Goal: Transaction & Acquisition: Purchase product/service

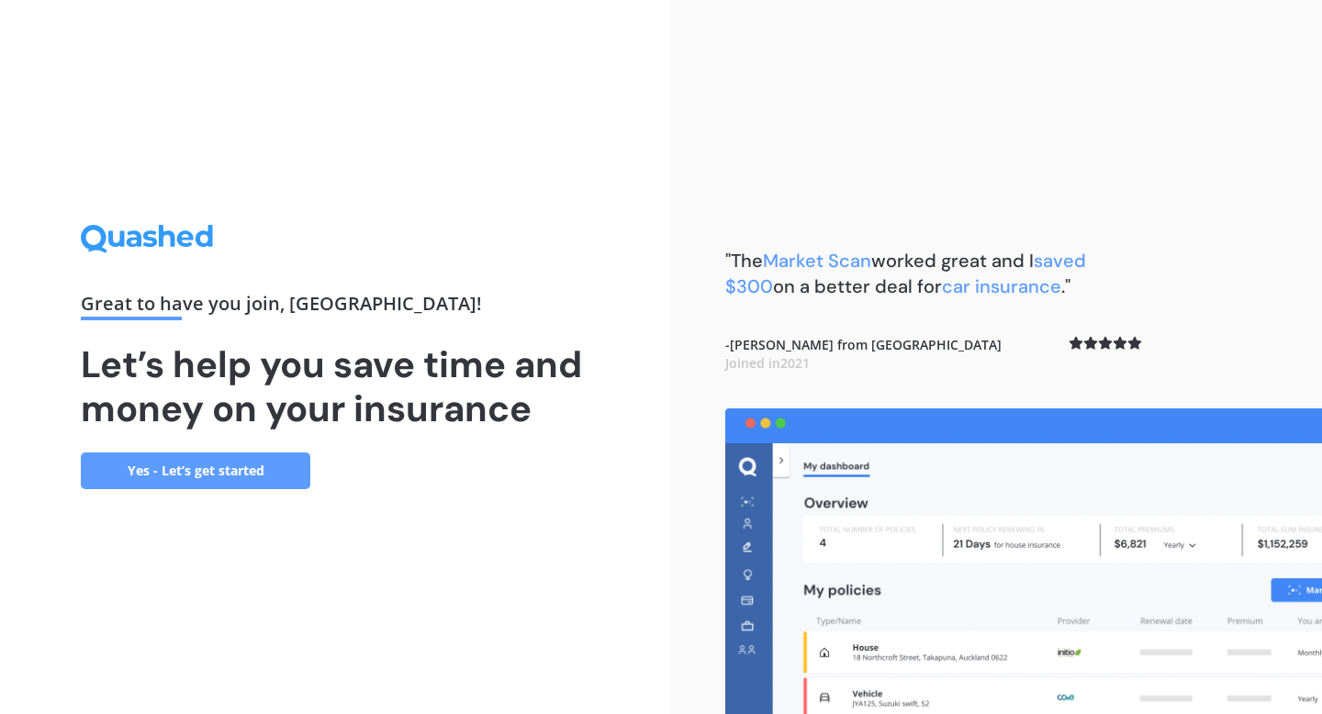
click at [209, 478] on link "Yes - Let’s get started" at bounding box center [195, 471] width 229 height 37
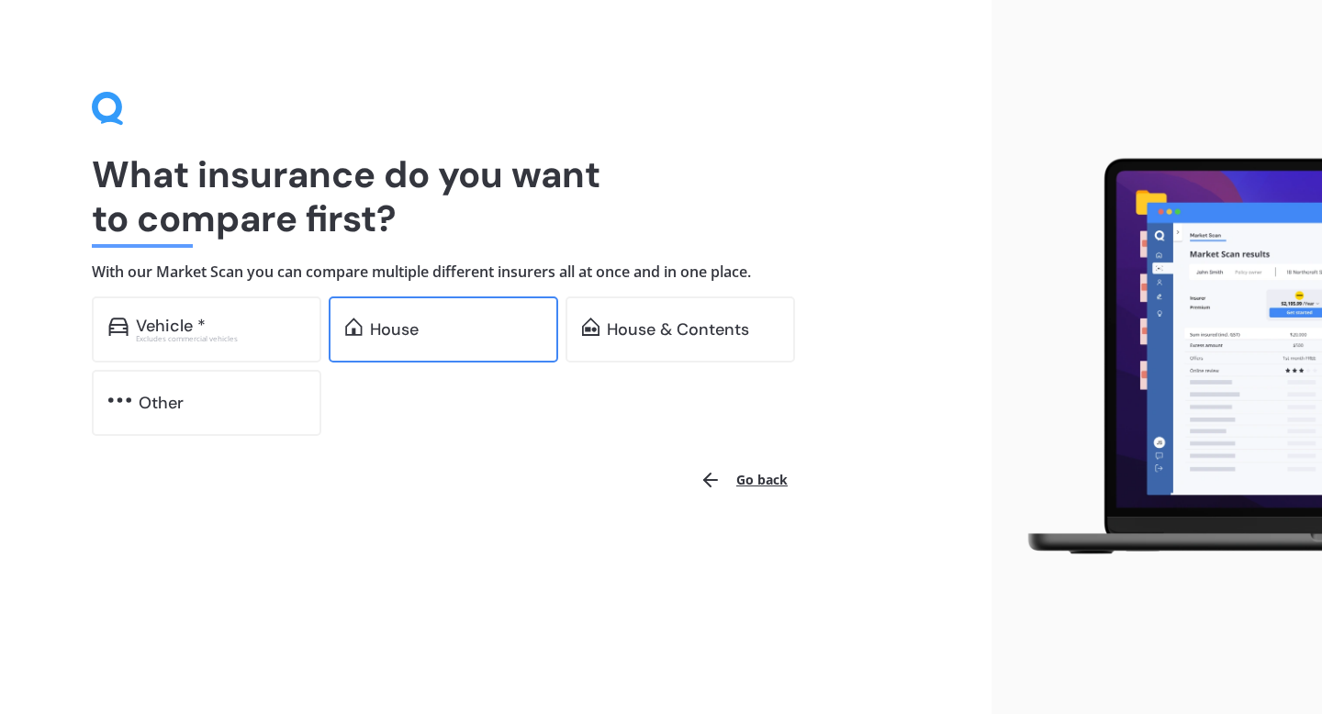
click at [418, 335] on div "House" at bounding box center [394, 329] width 49 height 18
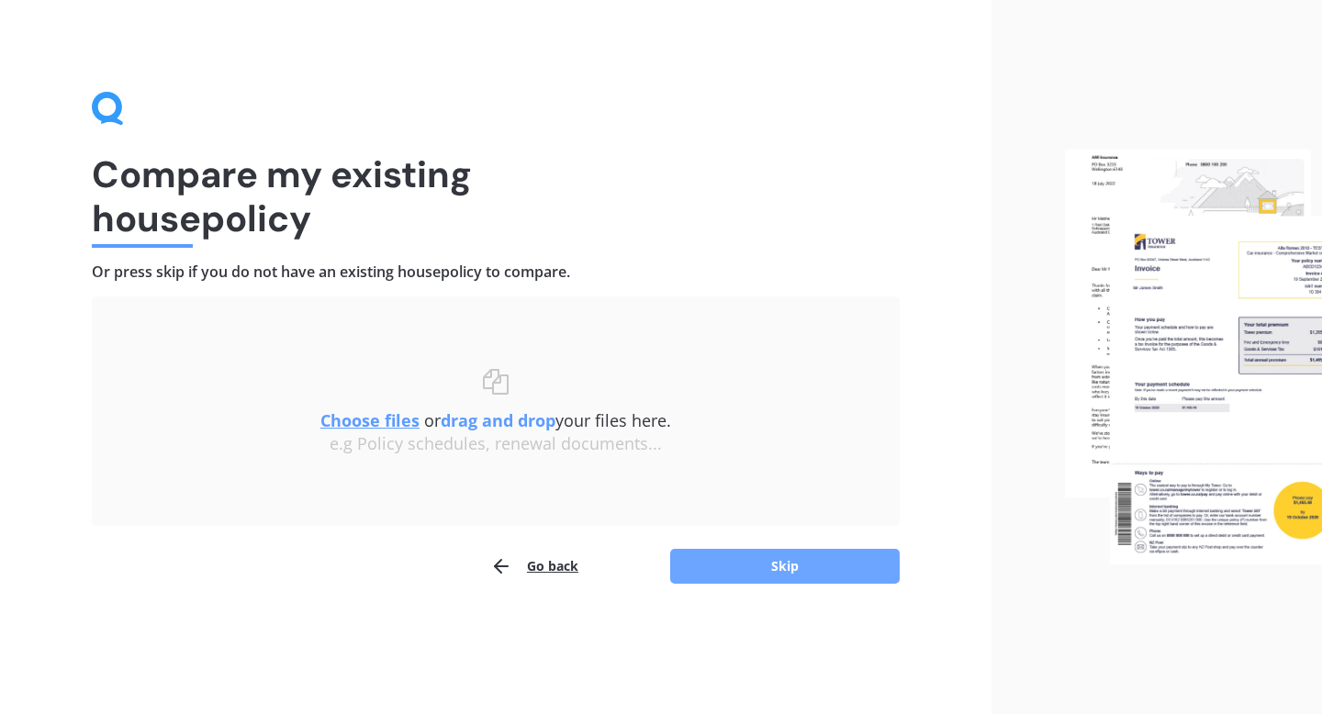
click at [748, 565] on button "Skip" at bounding box center [784, 566] width 229 height 35
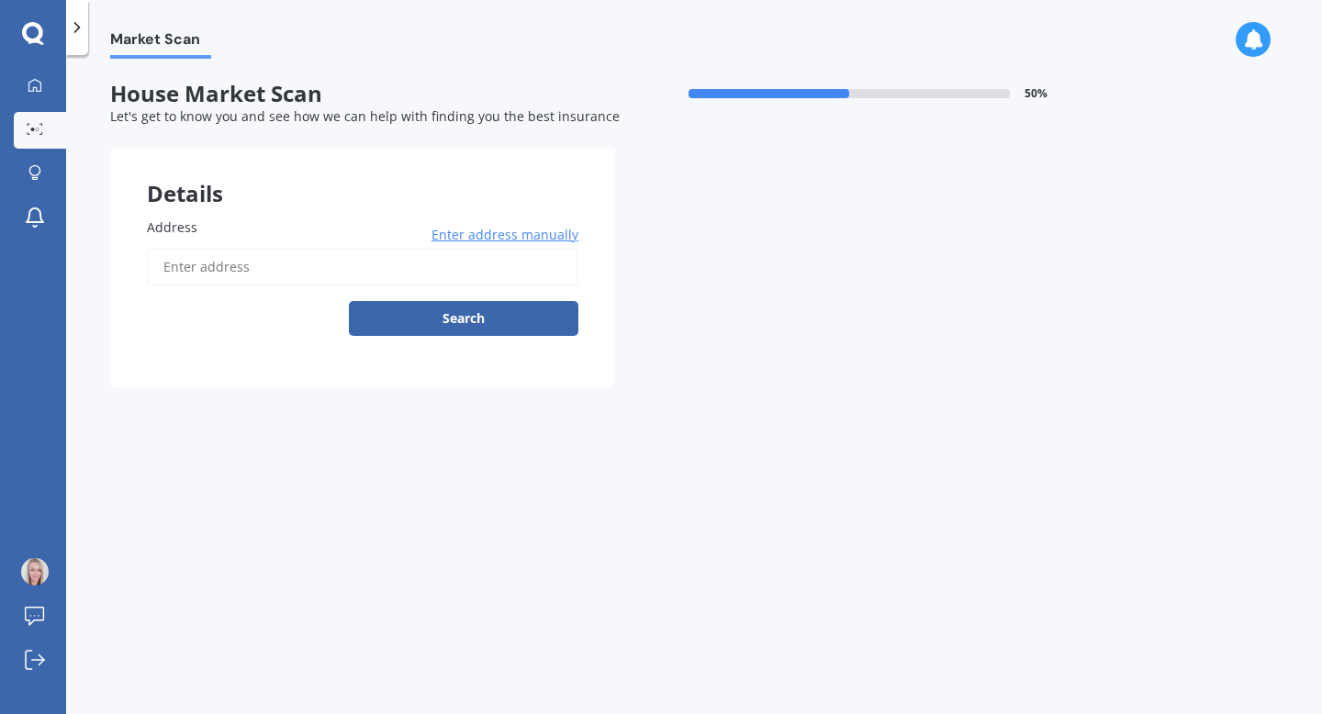
click at [372, 269] on input "Address" at bounding box center [362, 267] width 431 height 39
type input "[STREET_ADDRESS]"
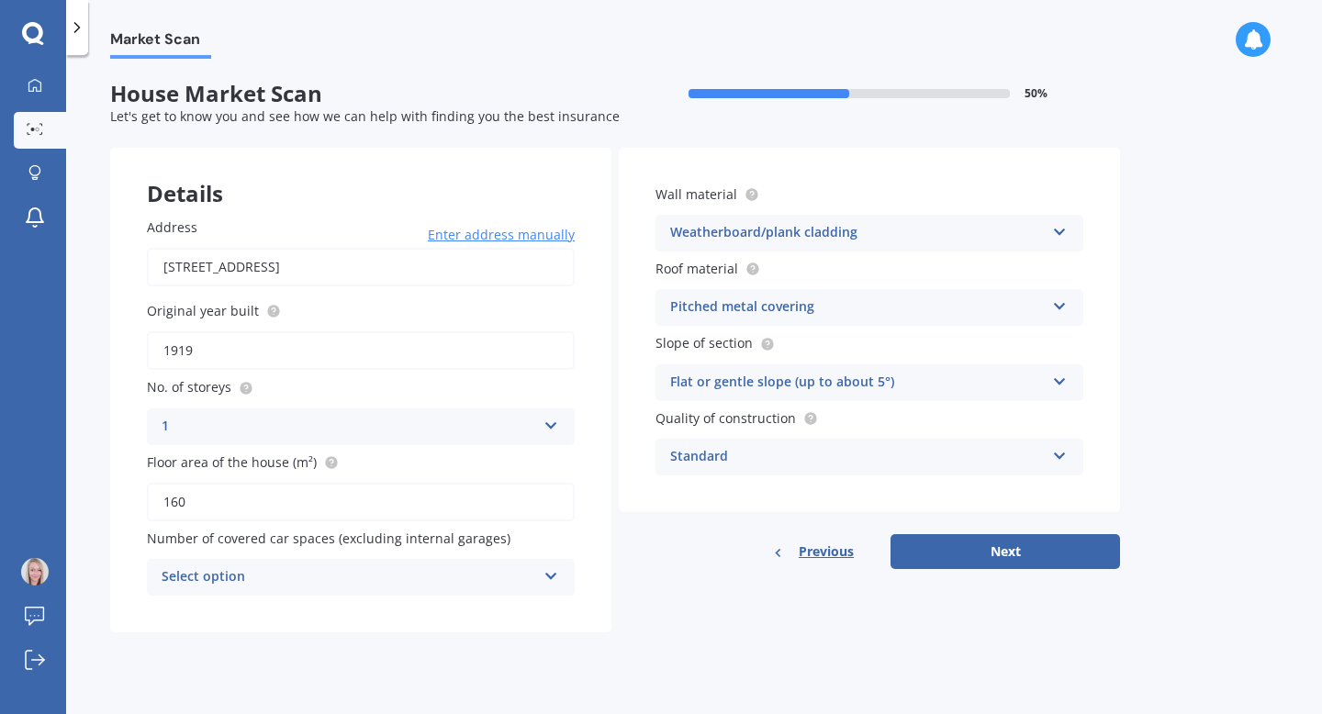
click at [678, 233] on div "Weatherboard/plank cladding" at bounding box center [857, 233] width 374 height 22
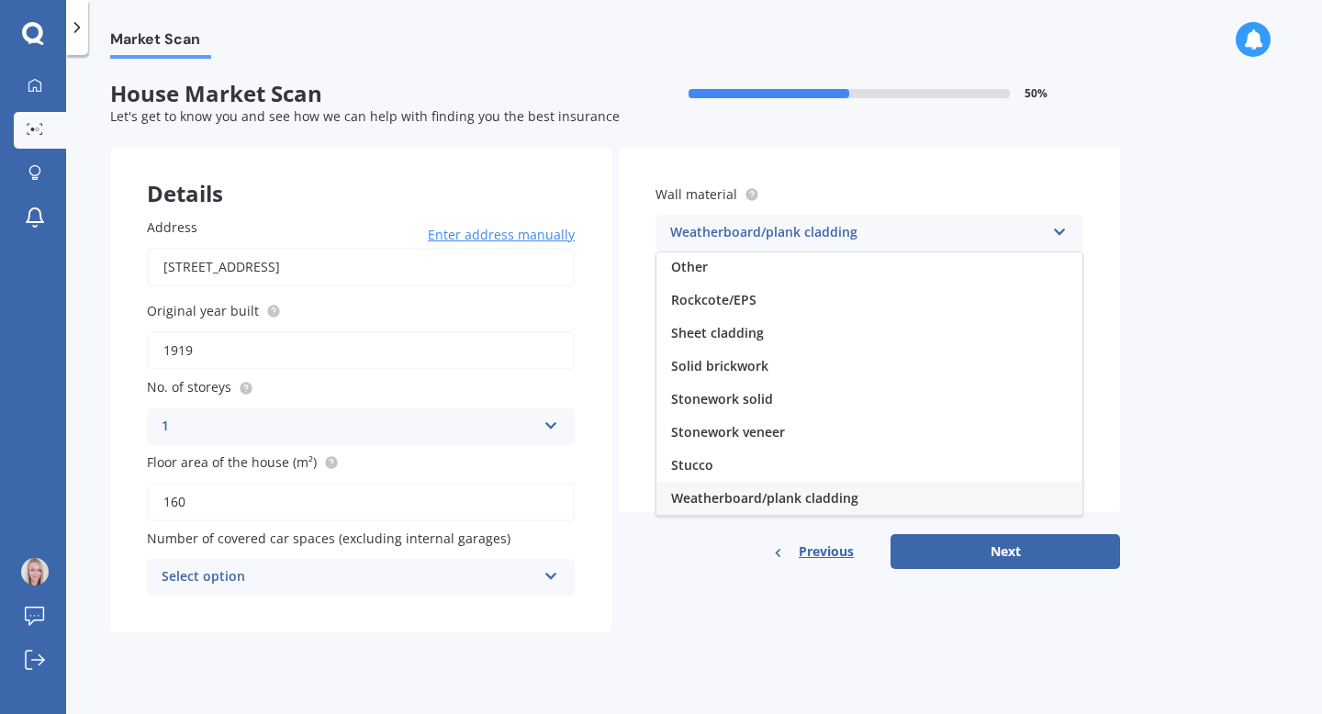
click at [678, 233] on div "Weatherboard/plank cladding" at bounding box center [857, 233] width 374 height 22
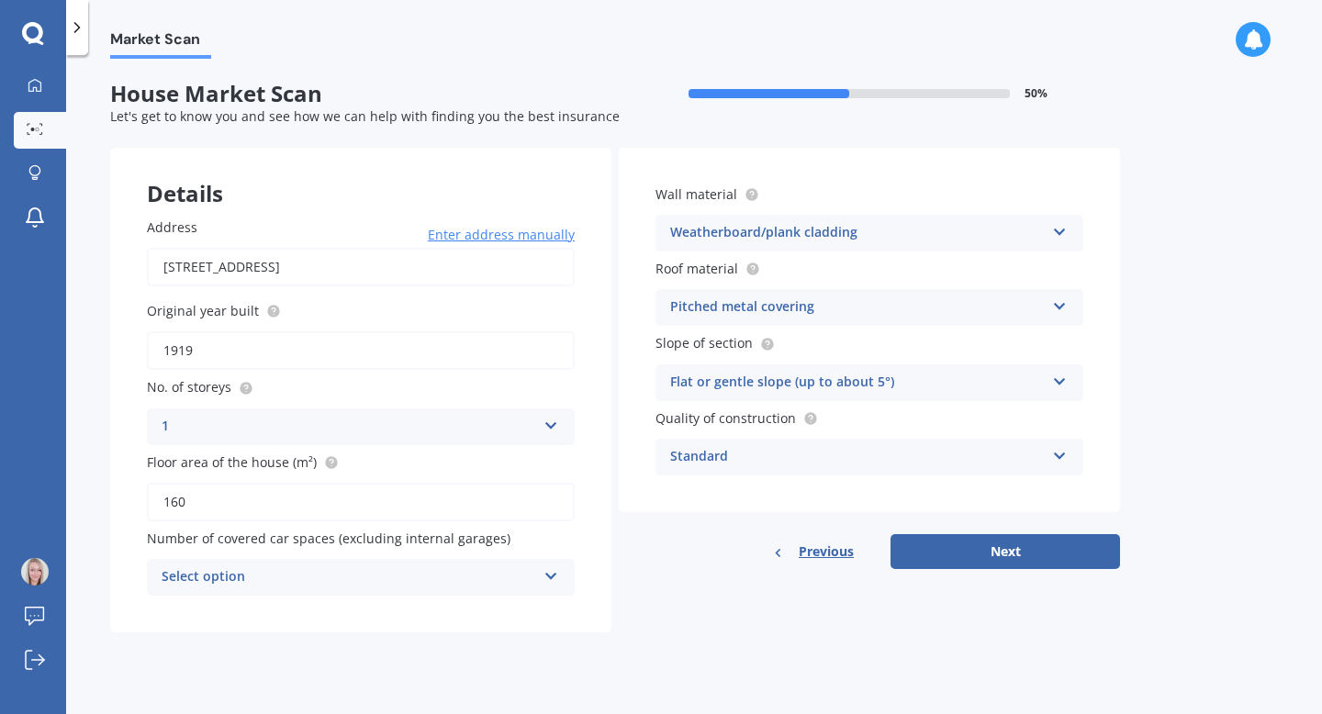
click at [453, 576] on div "Select option" at bounding box center [349, 577] width 374 height 22
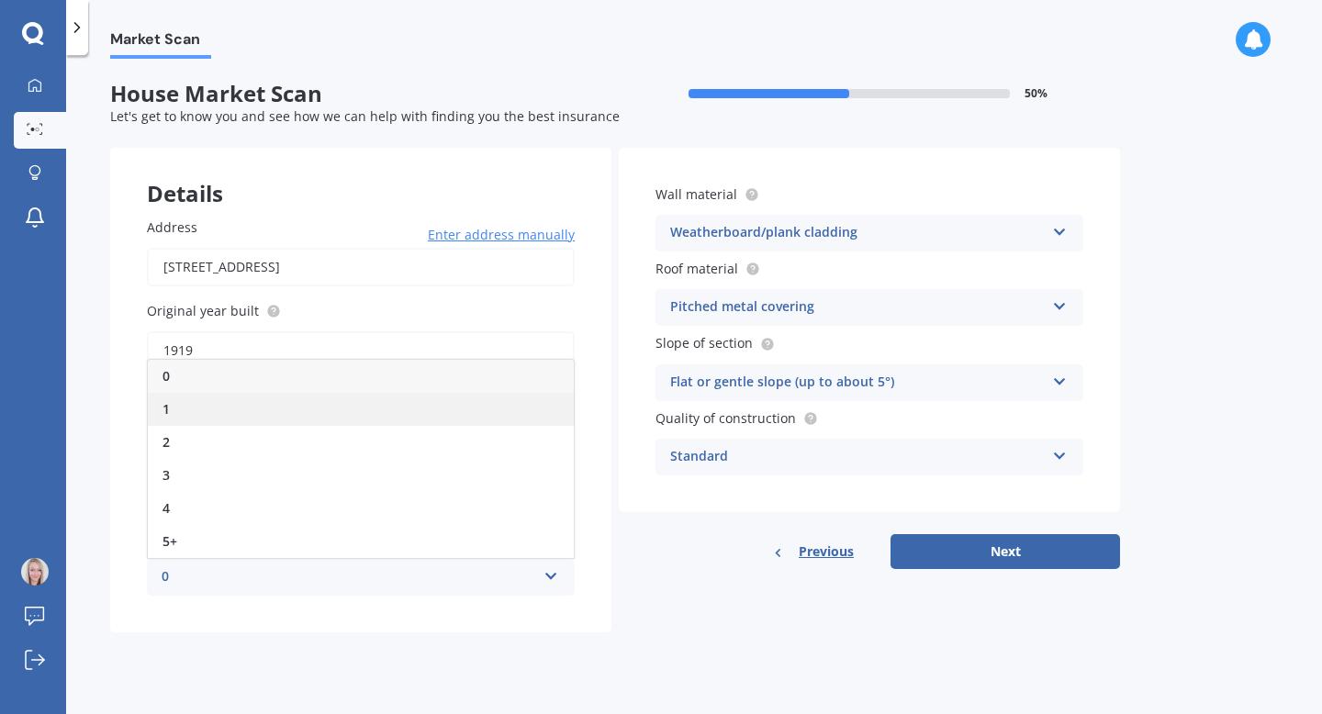
click at [354, 399] on div "1" at bounding box center [361, 409] width 426 height 33
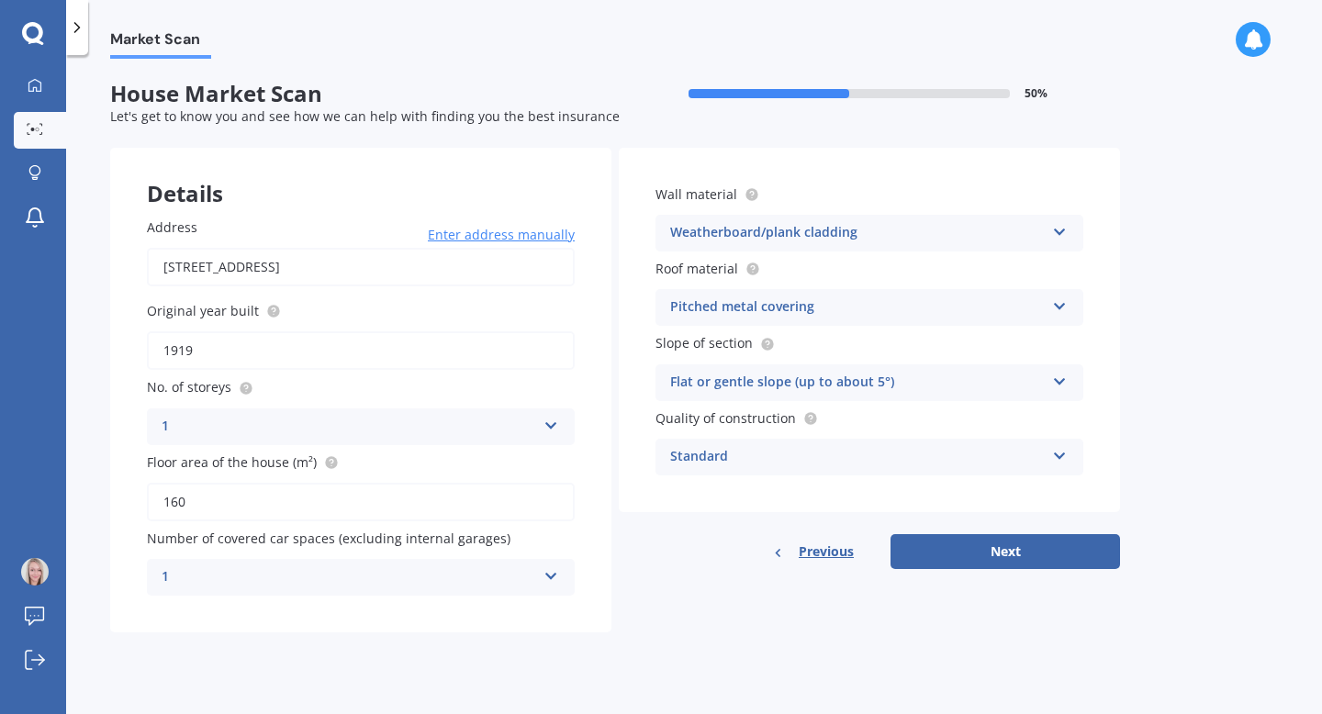
click at [854, 237] on div "Weatherboard/plank cladding" at bounding box center [857, 233] width 374 height 22
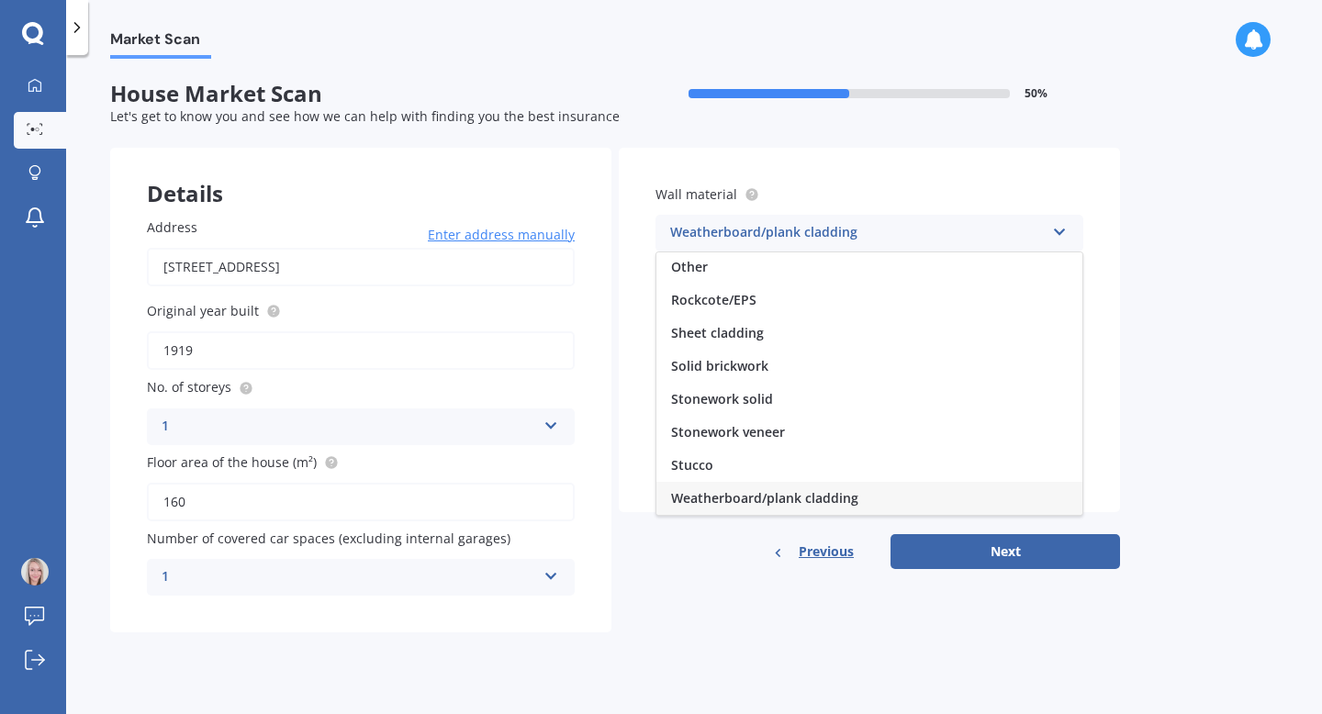
click at [811, 499] on span "Weatherboard/plank cladding" at bounding box center [764, 497] width 187 height 17
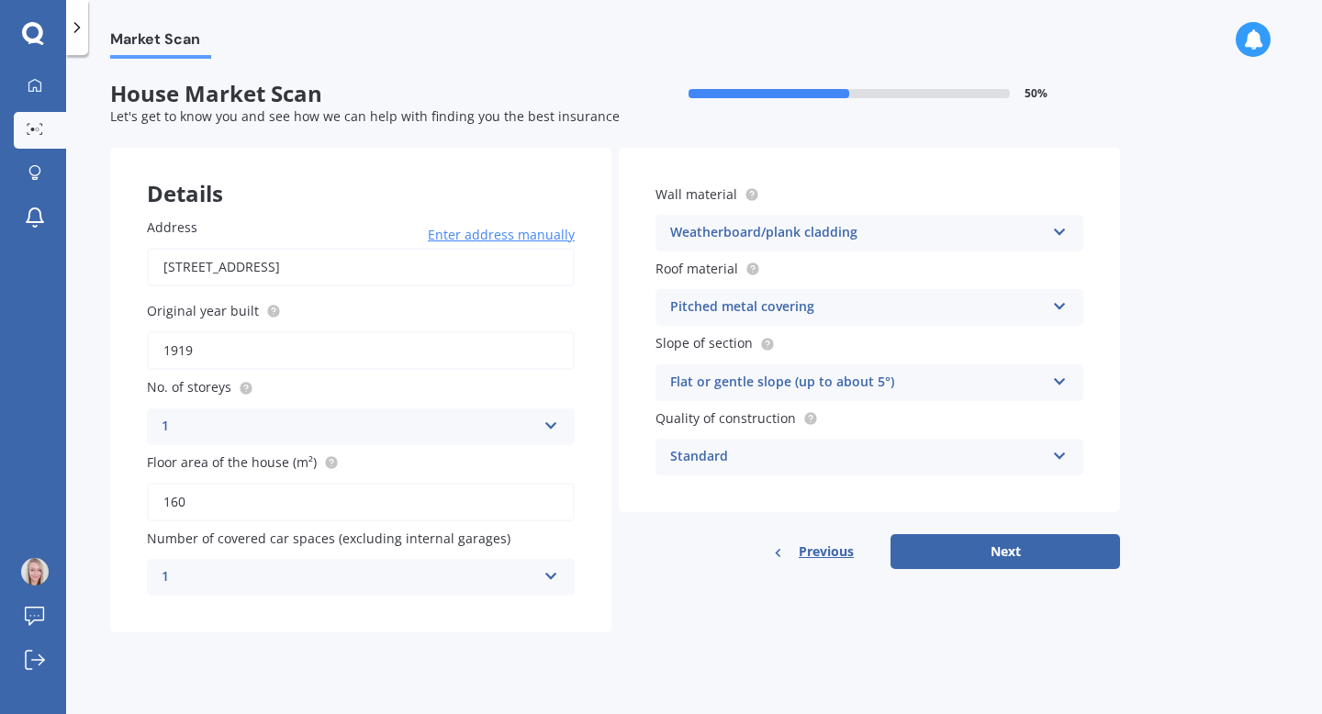
click at [739, 231] on div "Weatherboard/plank cladding" at bounding box center [857, 233] width 374 height 22
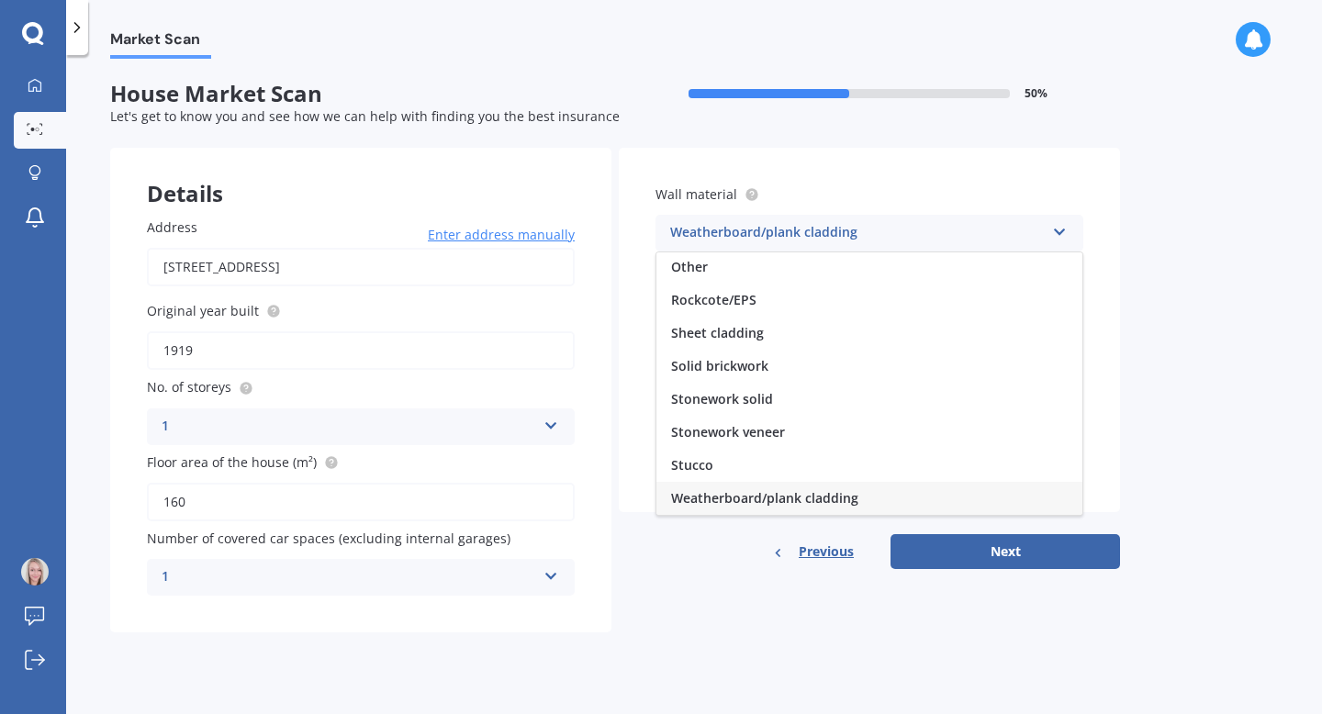
click at [739, 231] on div "Weatherboard/plank cladding" at bounding box center [857, 233] width 374 height 22
